Goal: Navigation & Orientation: Find specific page/section

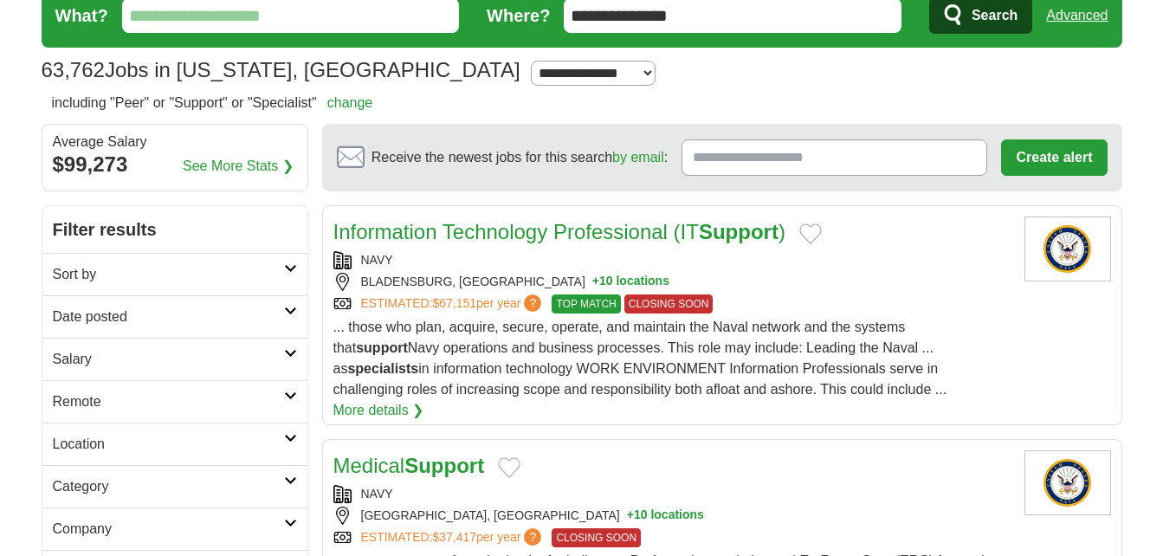
scroll to position [139, 0]
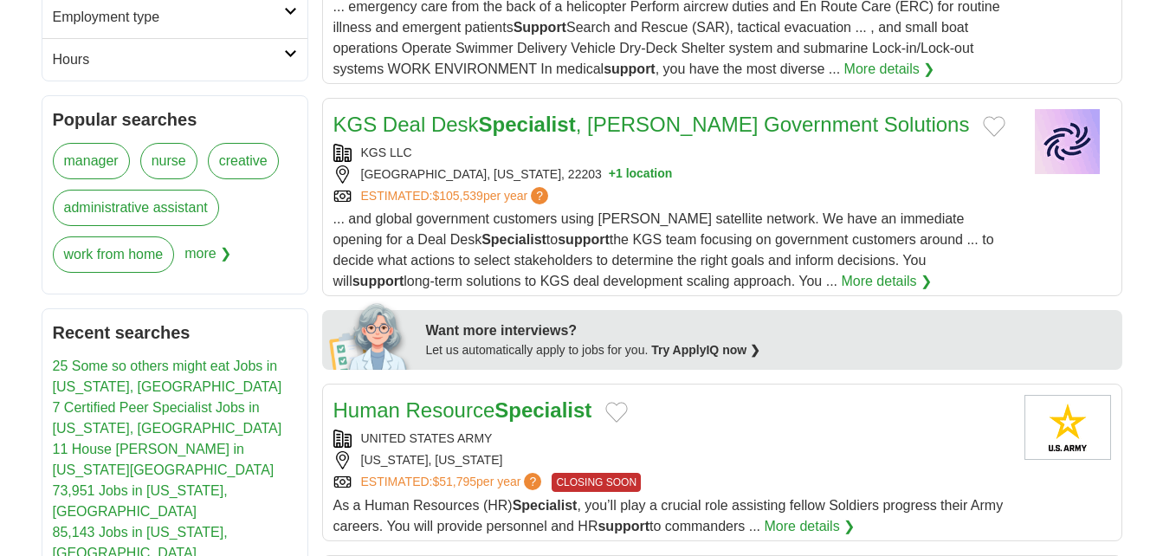
scroll to position [672, 0]
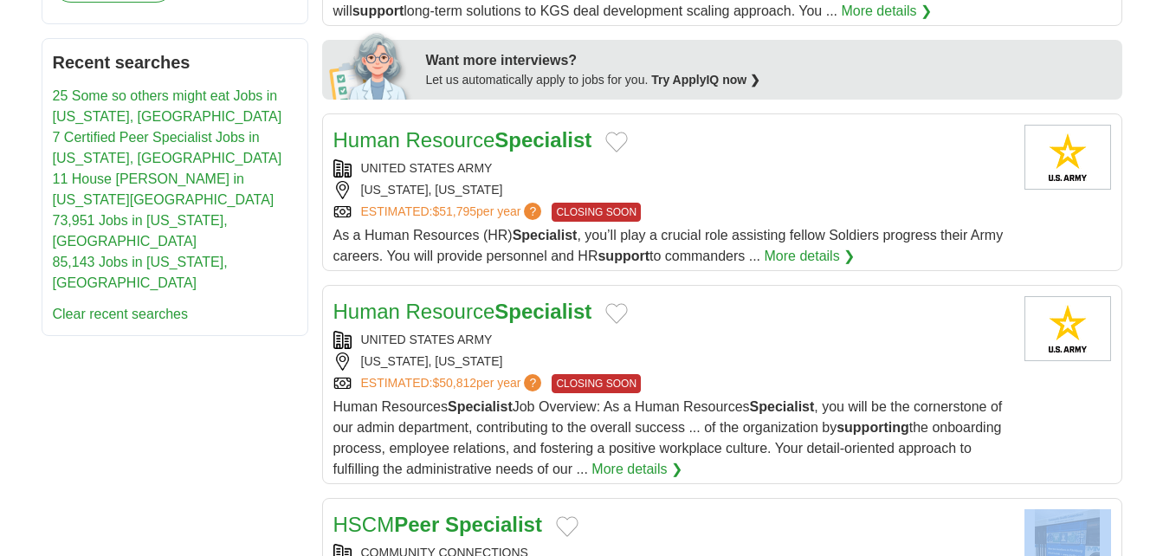
click at [1162, 545] on body "Login Register Employers 63,762 Jobs in [US_STATE], [GEOGRAPHIC_DATA] [GEOGRAPH…" at bounding box center [581, 567] width 1163 height 2922
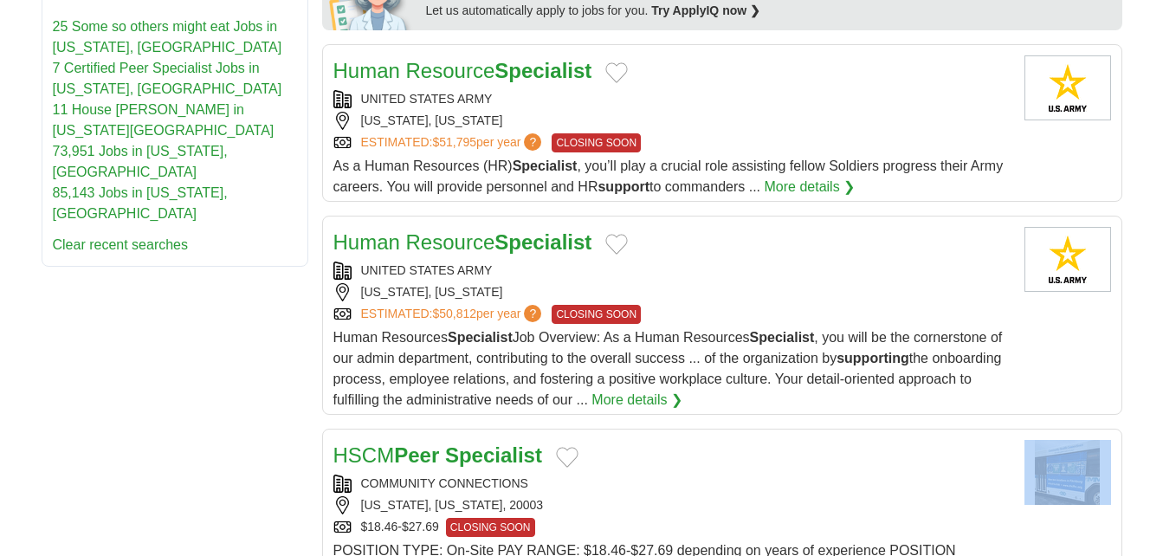
click at [1162, 545] on body "Login Register Employers 63,762 Jobs in [US_STATE], [GEOGRAPHIC_DATA] [GEOGRAPH…" at bounding box center [581, 498] width 1163 height 2922
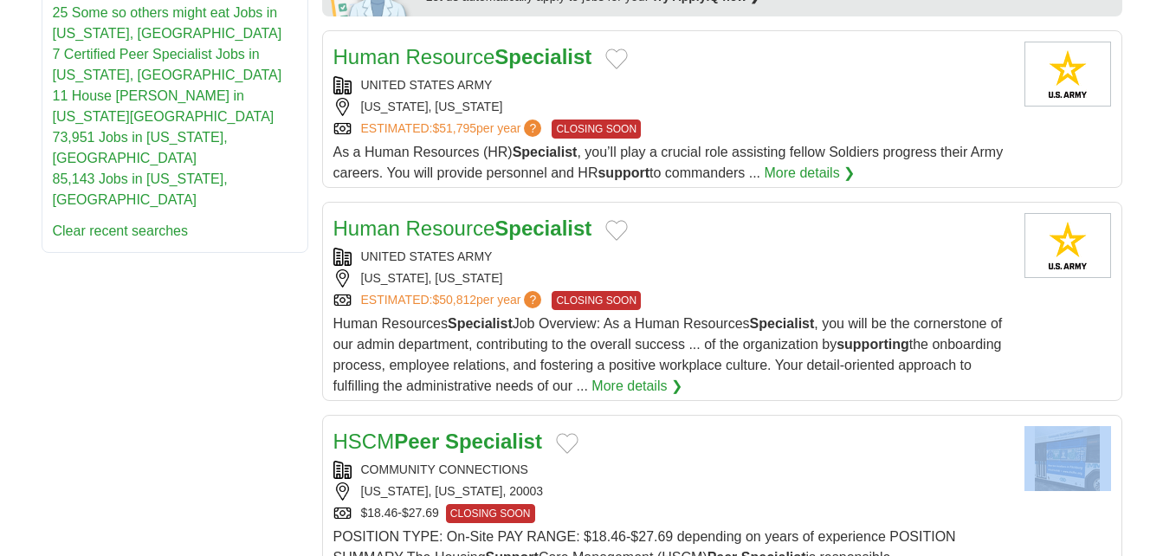
click at [1162, 545] on body "Login Register Employers 63,762 Jobs in [US_STATE], [GEOGRAPHIC_DATA] [GEOGRAPH…" at bounding box center [581, 484] width 1163 height 2922
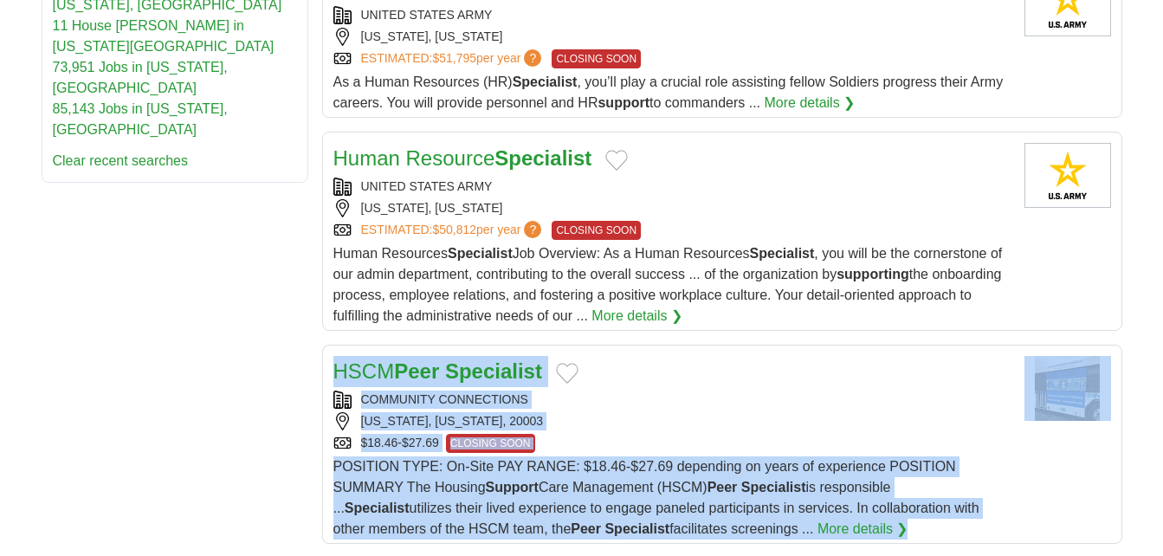
click at [1162, 545] on body "Login Register Employers 63,762 Jobs in [US_STATE], [GEOGRAPHIC_DATA] [GEOGRAPH…" at bounding box center [581, 414] width 1163 height 2922
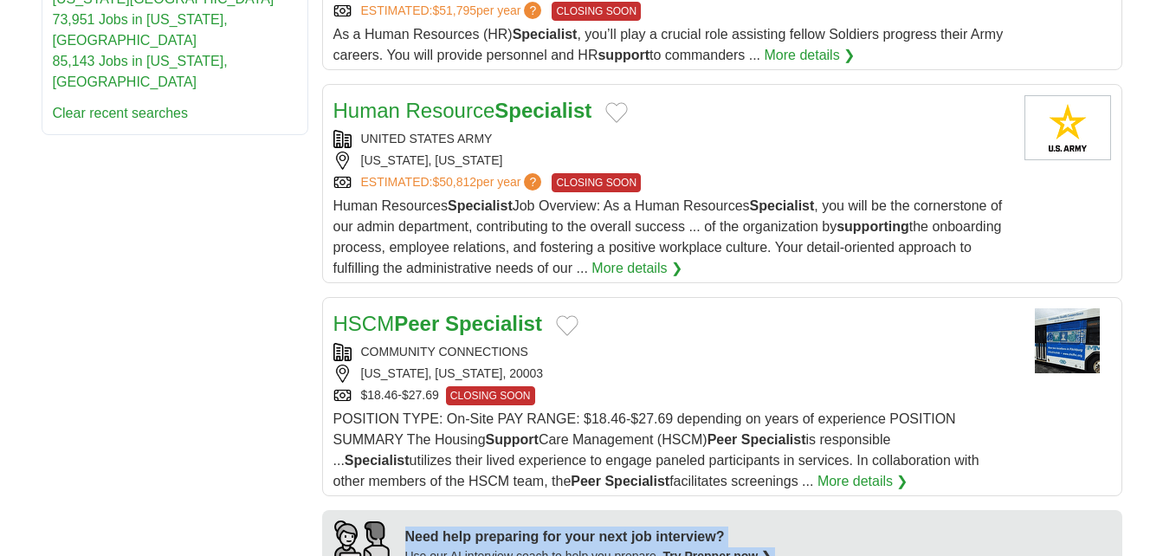
scroll to position [1143, 0]
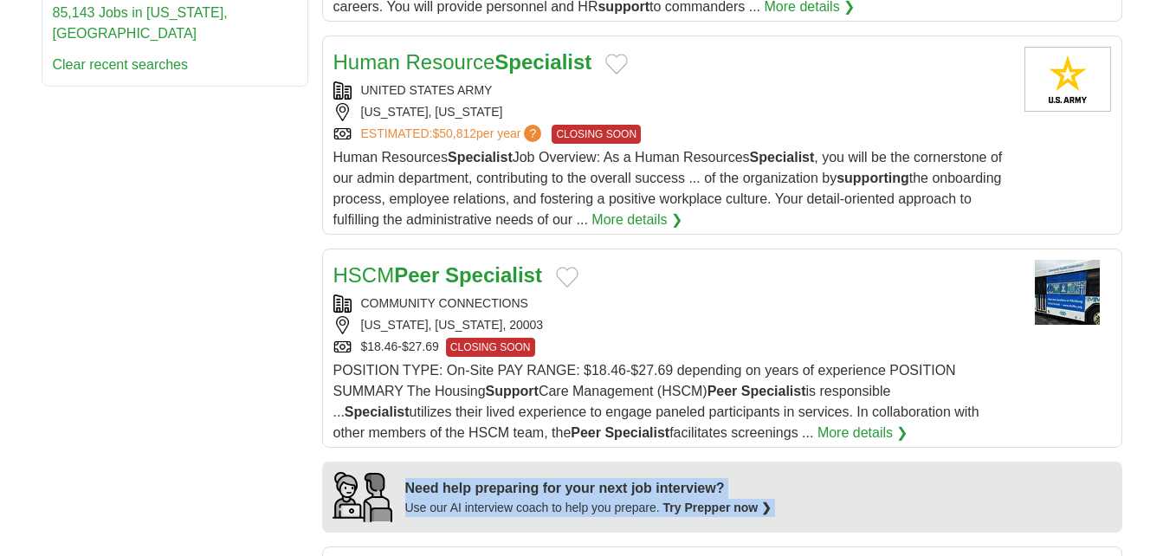
click at [1162, 545] on body "Login Register Employers 63,762 Jobs in [US_STATE], [GEOGRAPHIC_DATA] [GEOGRAPH…" at bounding box center [581, 318] width 1163 height 2922
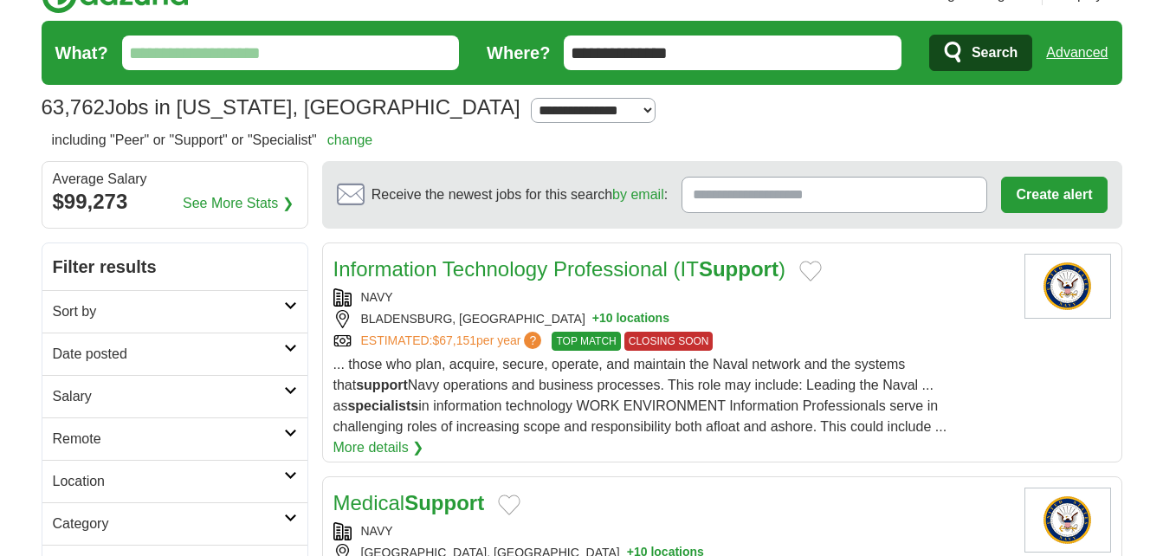
scroll to position [0, 0]
